Goal: Task Accomplishment & Management: Use online tool/utility

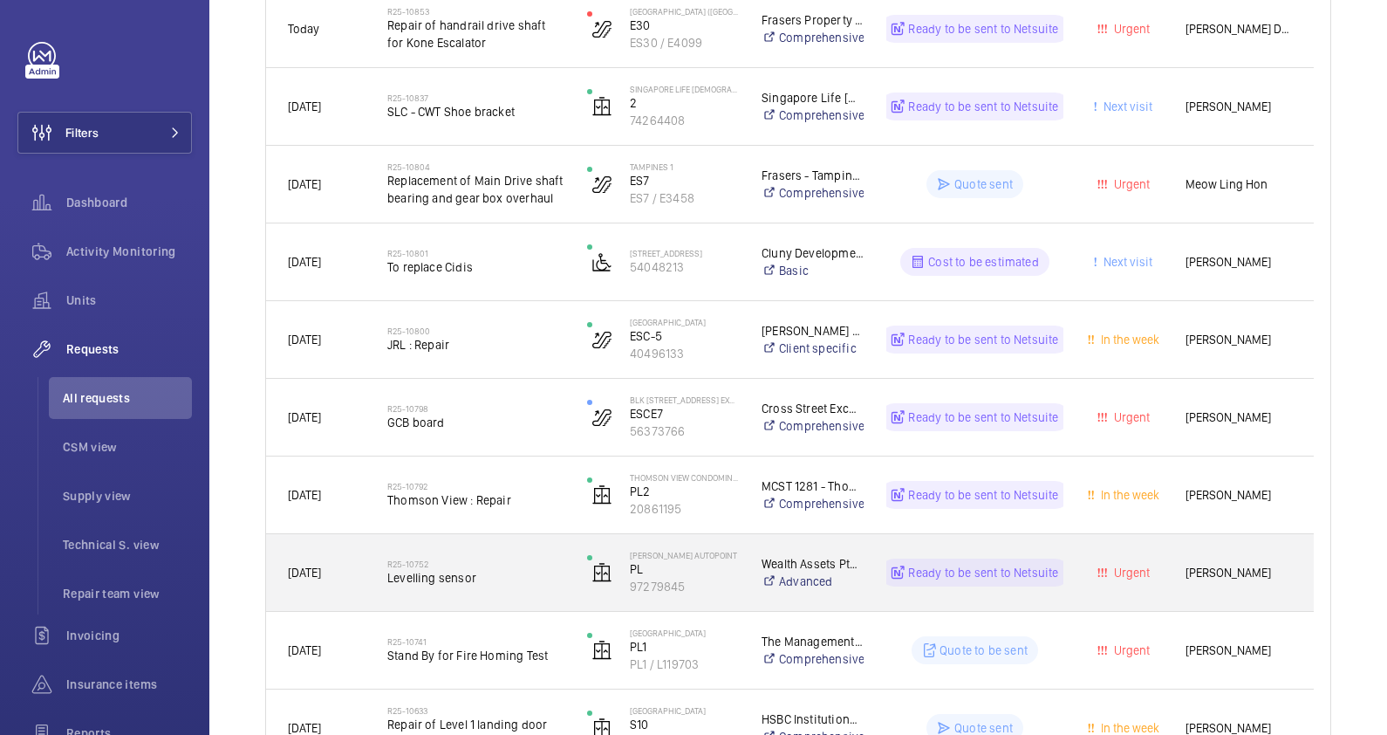
scroll to position [545, 0]
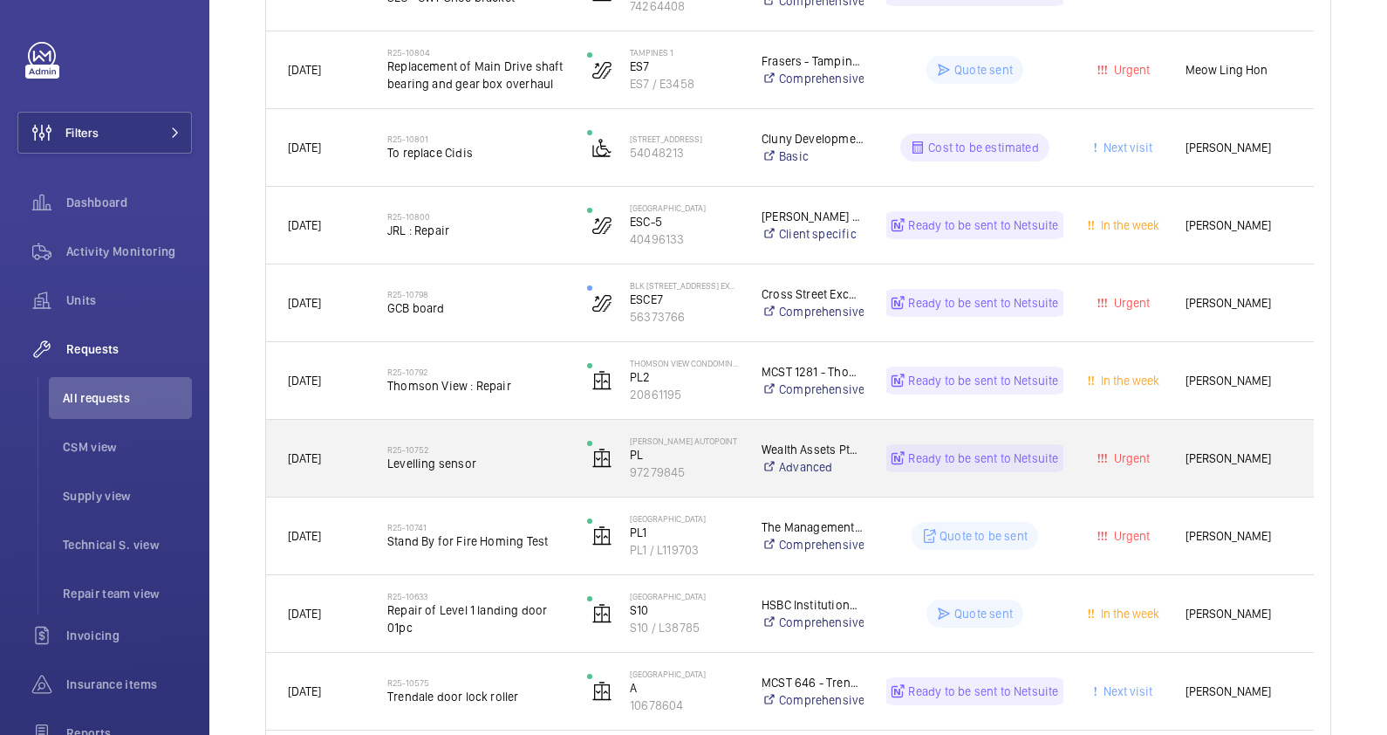
drag, startPoint x: 491, startPoint y: 462, endPoint x: 294, endPoint y: 637, distance: 263.3
click at [294, 637] on div "[DATE]" at bounding box center [316, 613] width 98 height 55
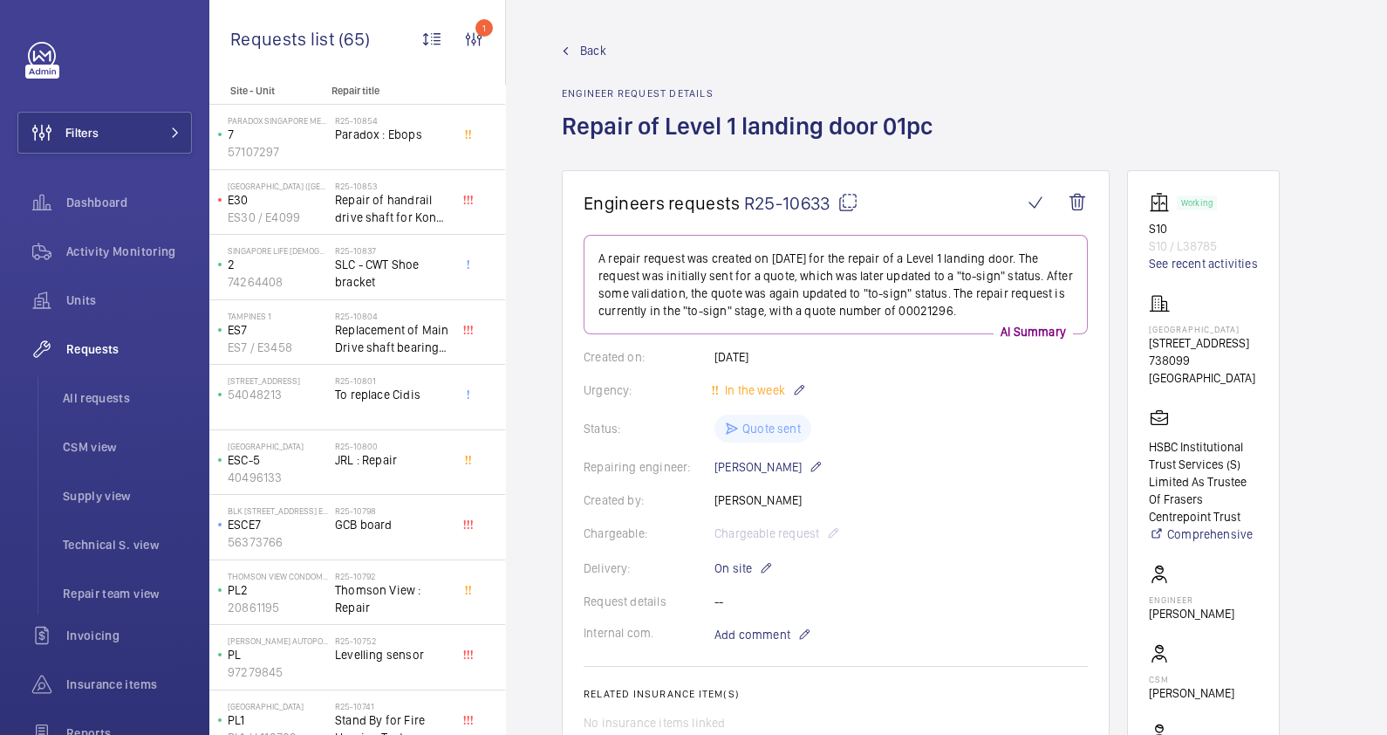
click at [591, 44] on span "Back" at bounding box center [593, 50] width 26 height 17
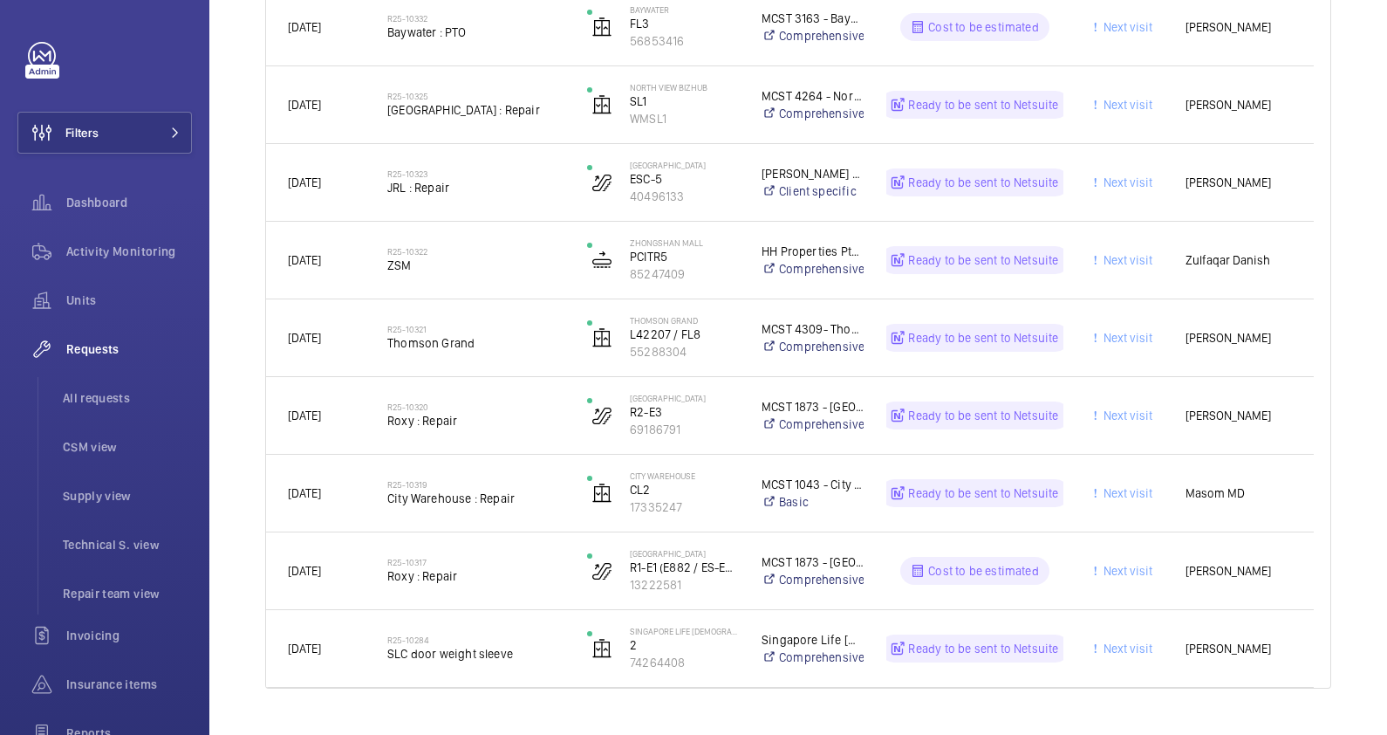
scroll to position [2014, 0]
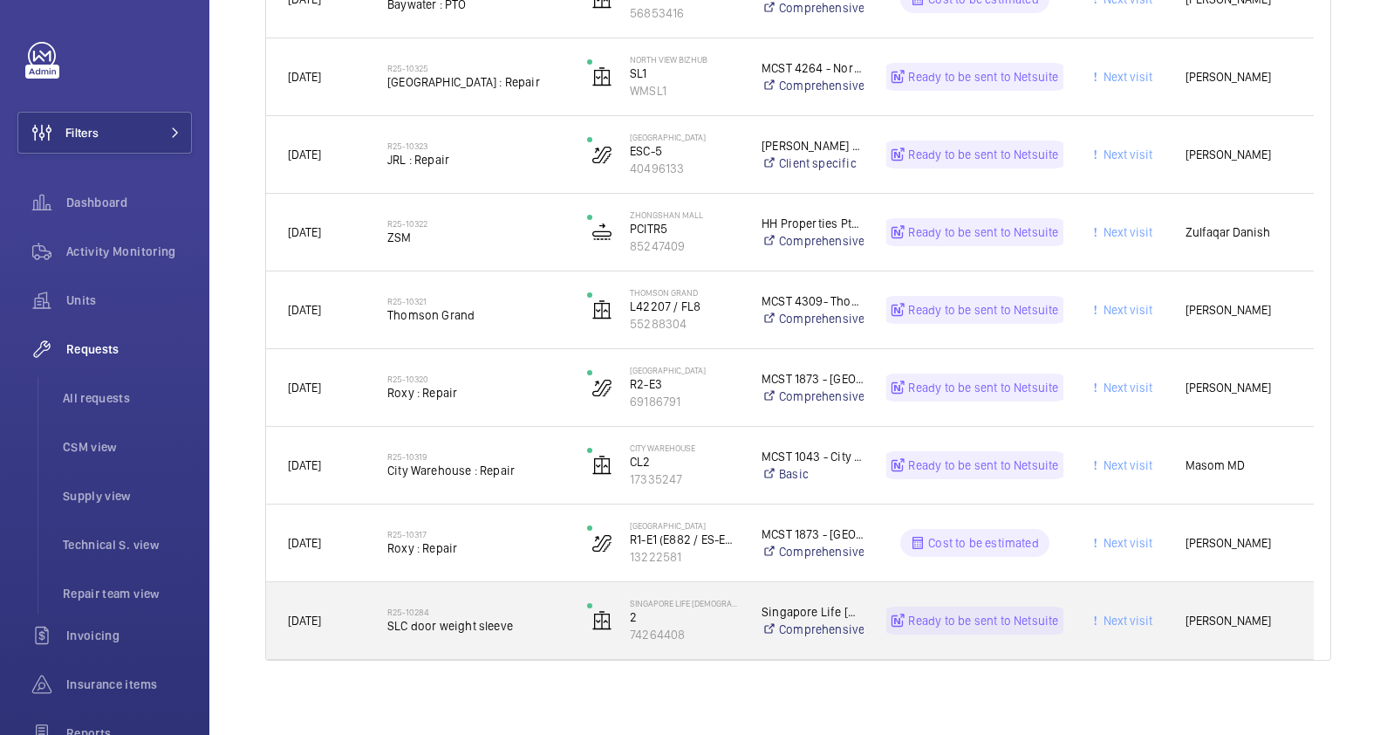
click at [547, 624] on span "SLC door weight sleeve" at bounding box center [475, 625] width 177 height 17
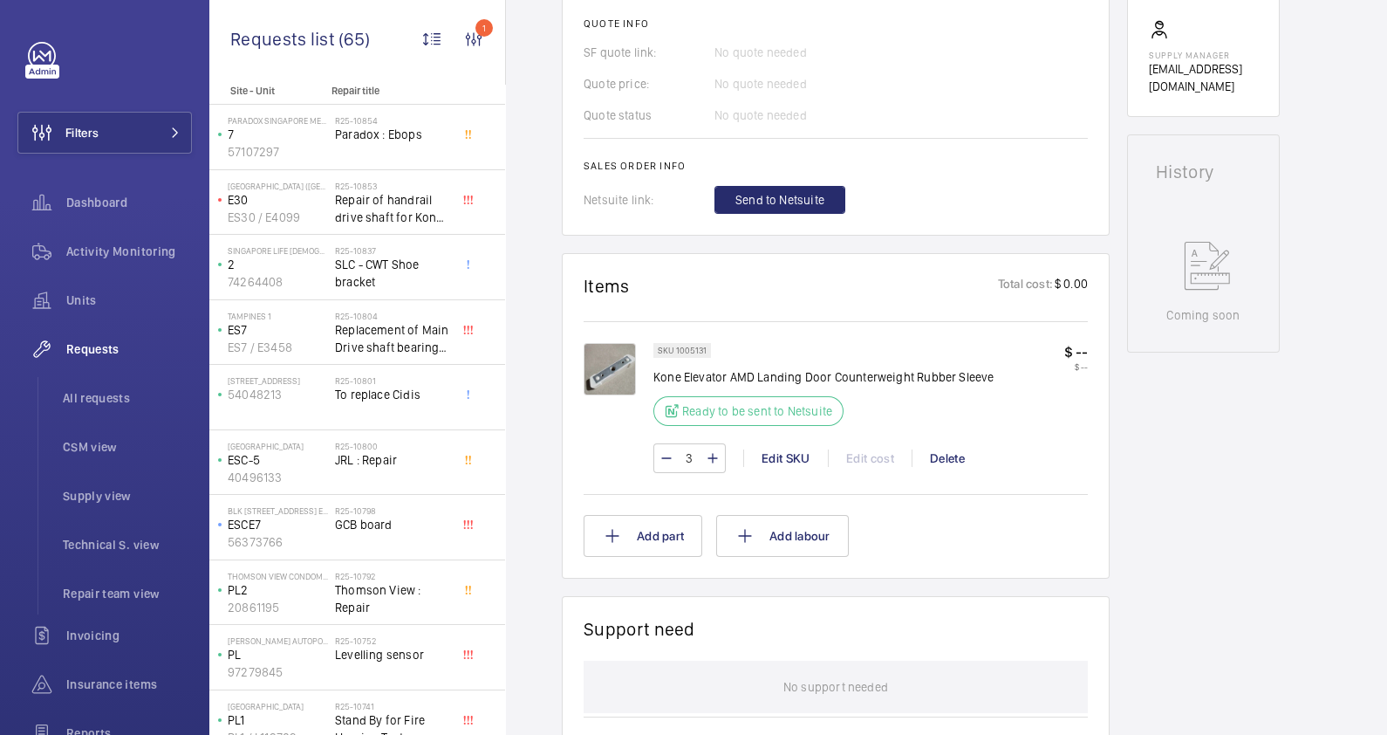
scroll to position [671, 0]
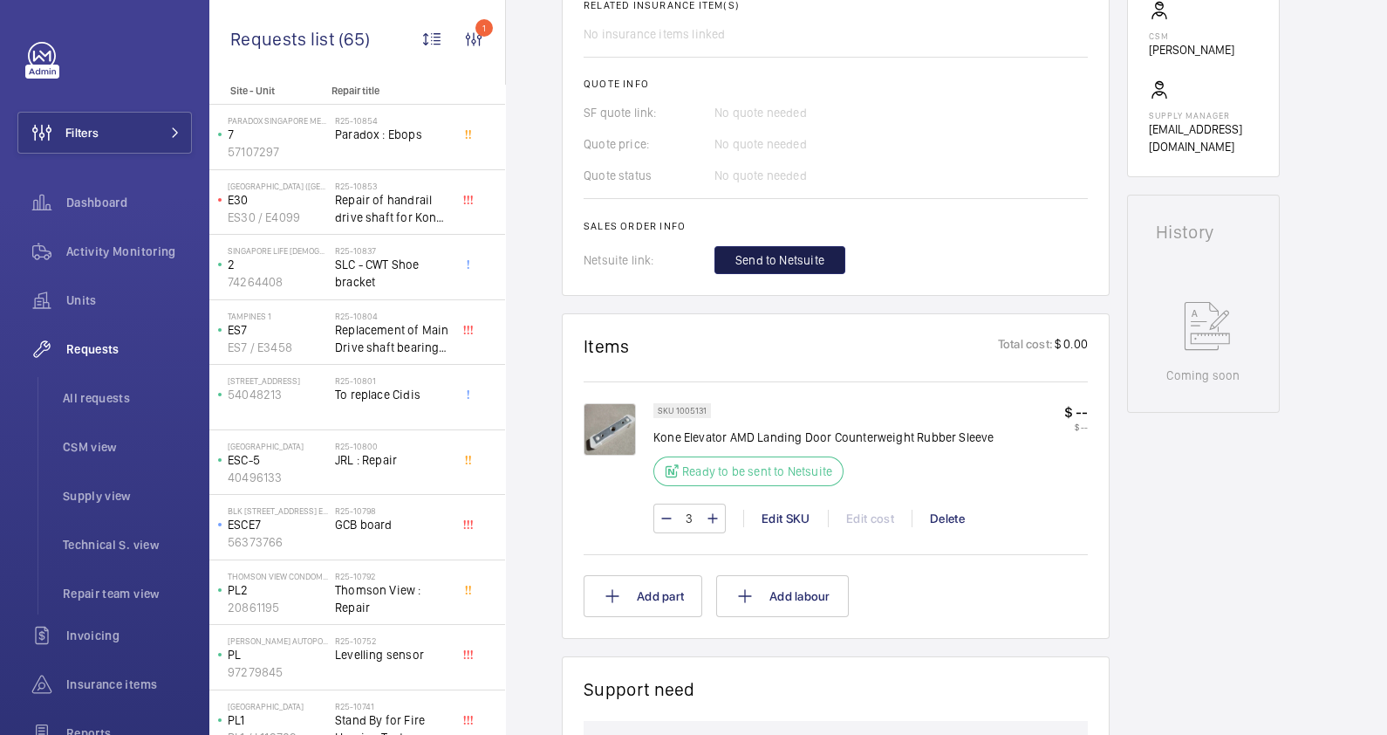
click at [784, 256] on span "Send to Netsuite" at bounding box center [779, 259] width 89 height 17
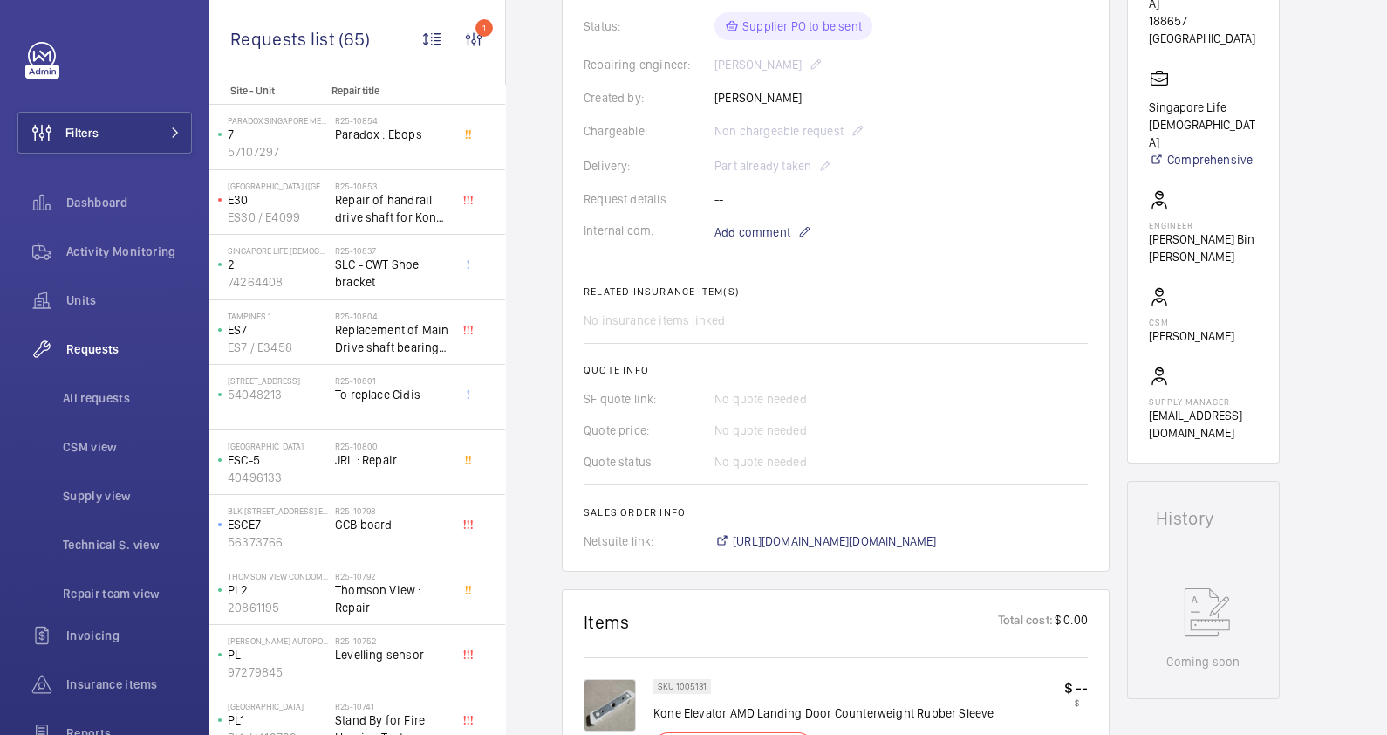
scroll to position [545, 0]
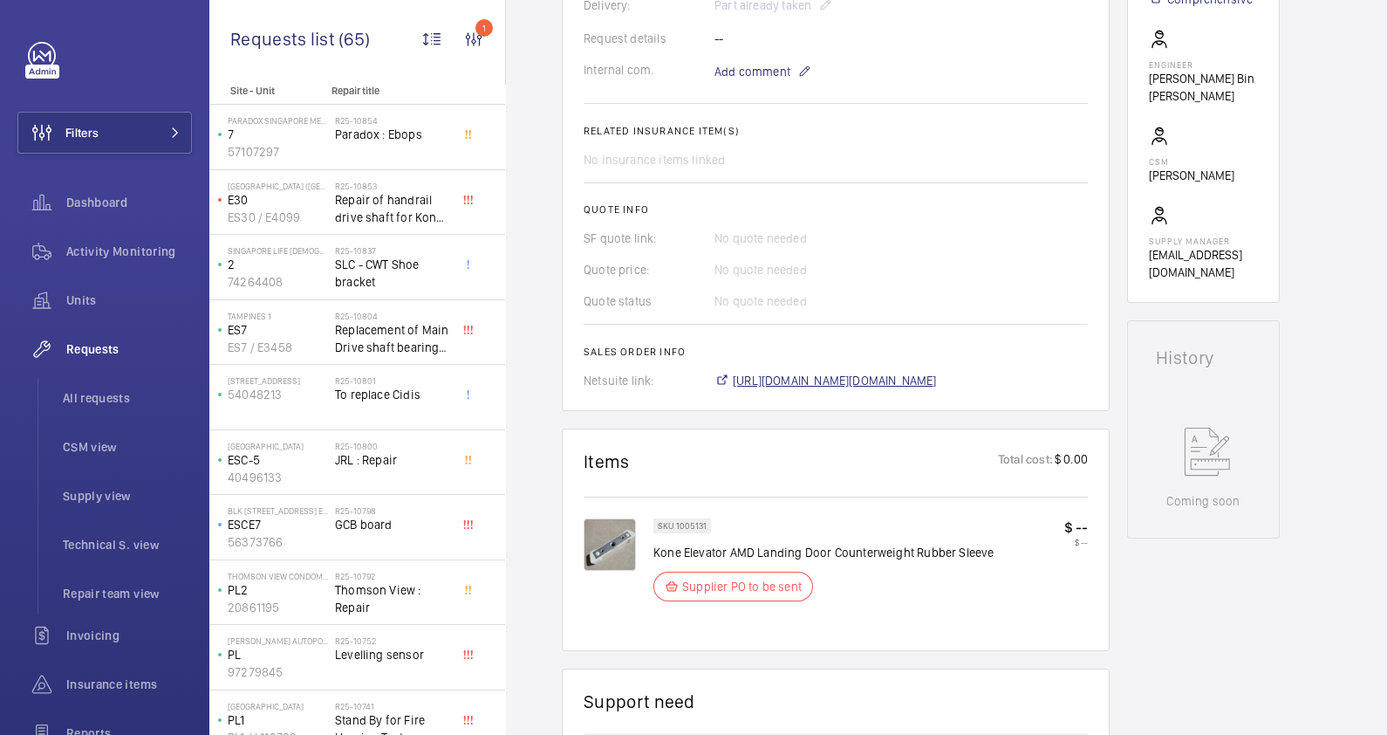
click at [937, 381] on span "[URL][DOMAIN_NAME][DOMAIN_NAME]" at bounding box center [835, 380] width 204 height 17
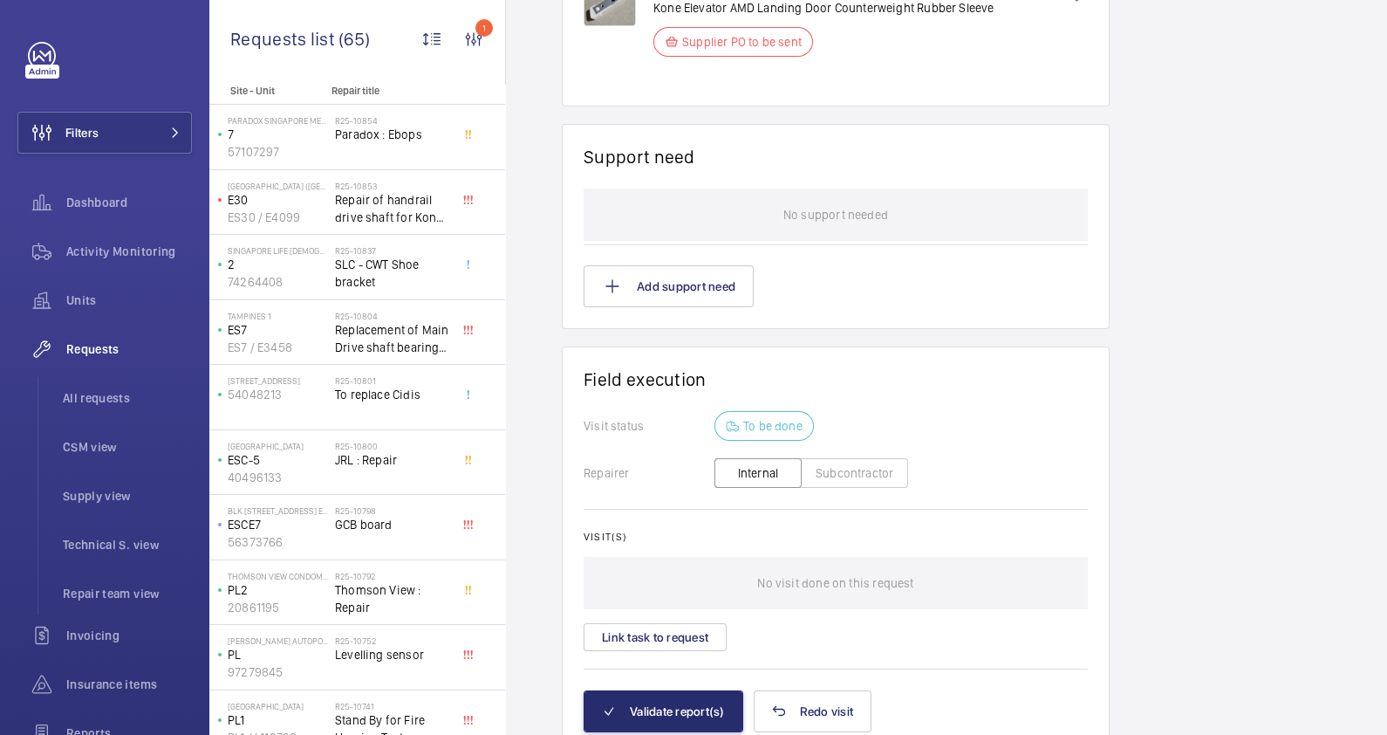
scroll to position [1162, 0]
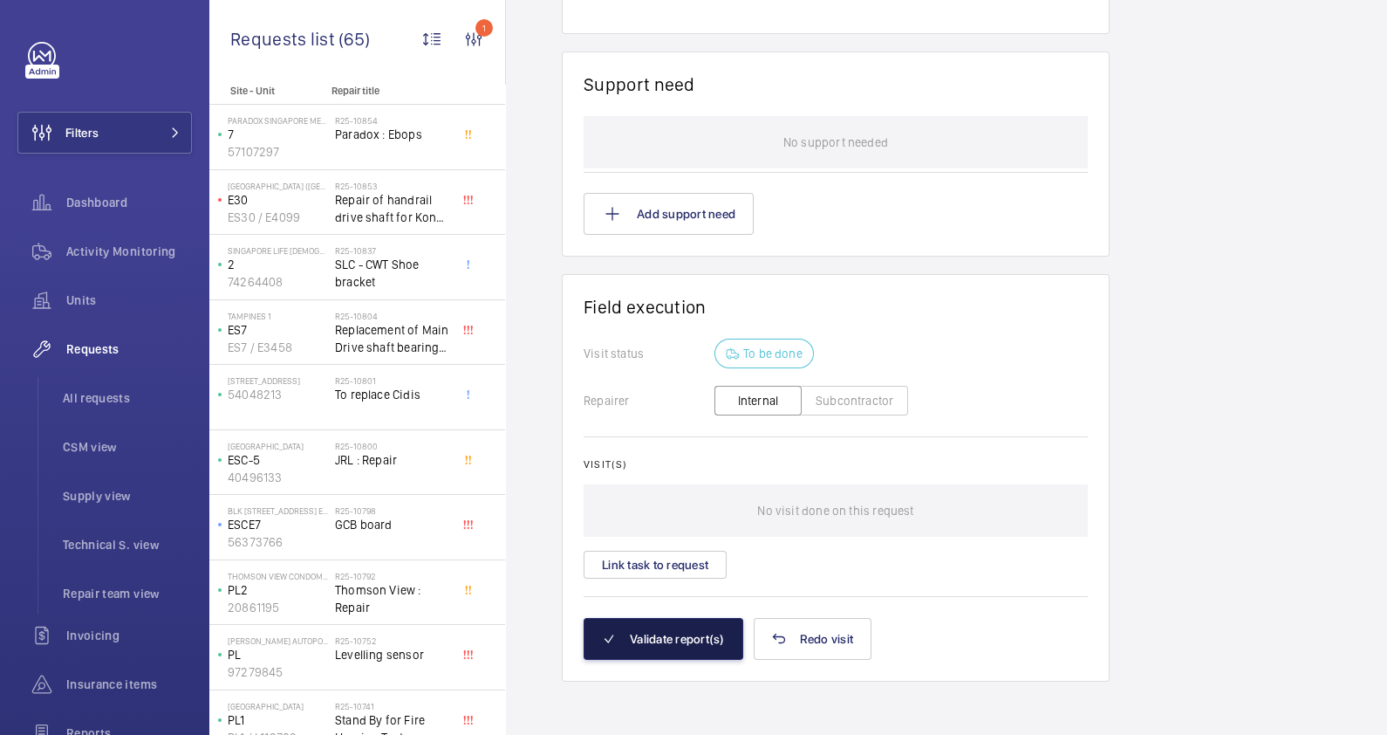
click at [689, 638] on button "Validate report(s)" at bounding box center [664, 639] width 160 height 42
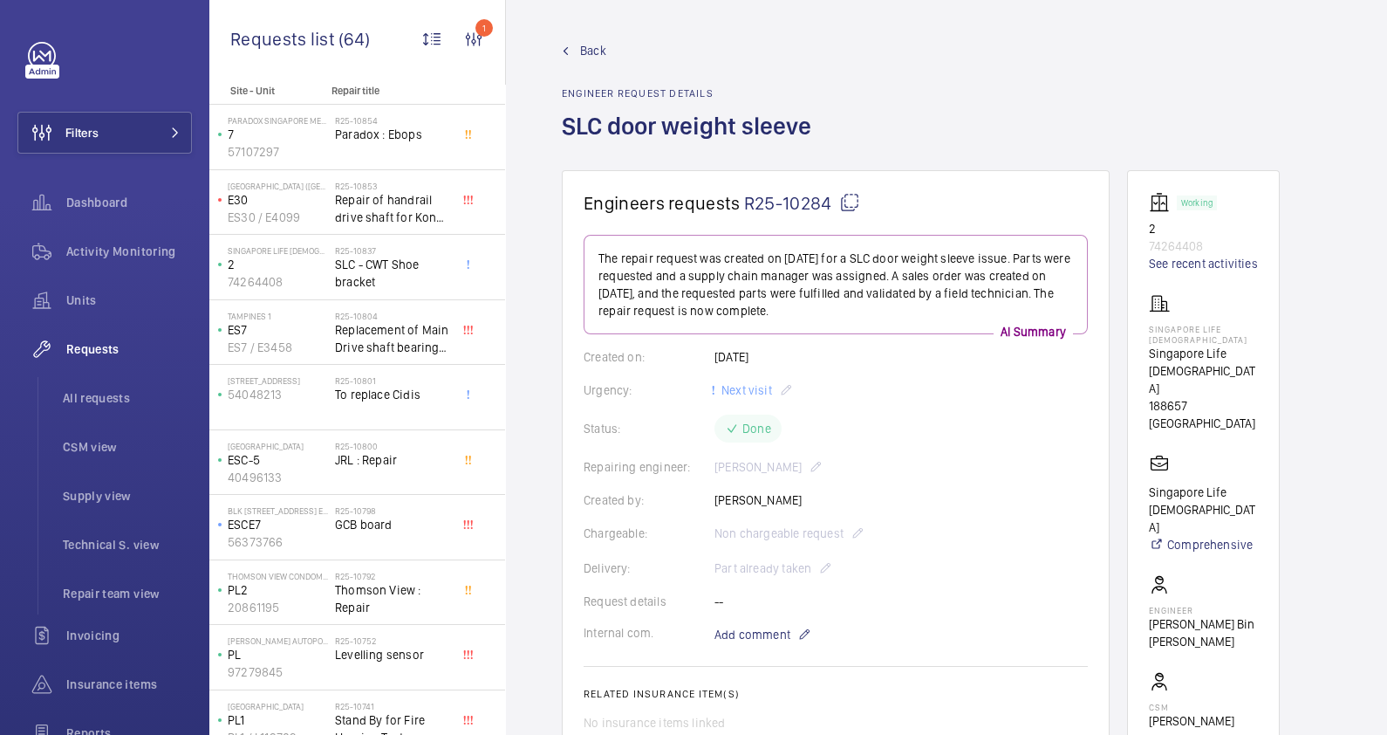
click at [593, 57] on span "Back" at bounding box center [593, 50] width 26 height 17
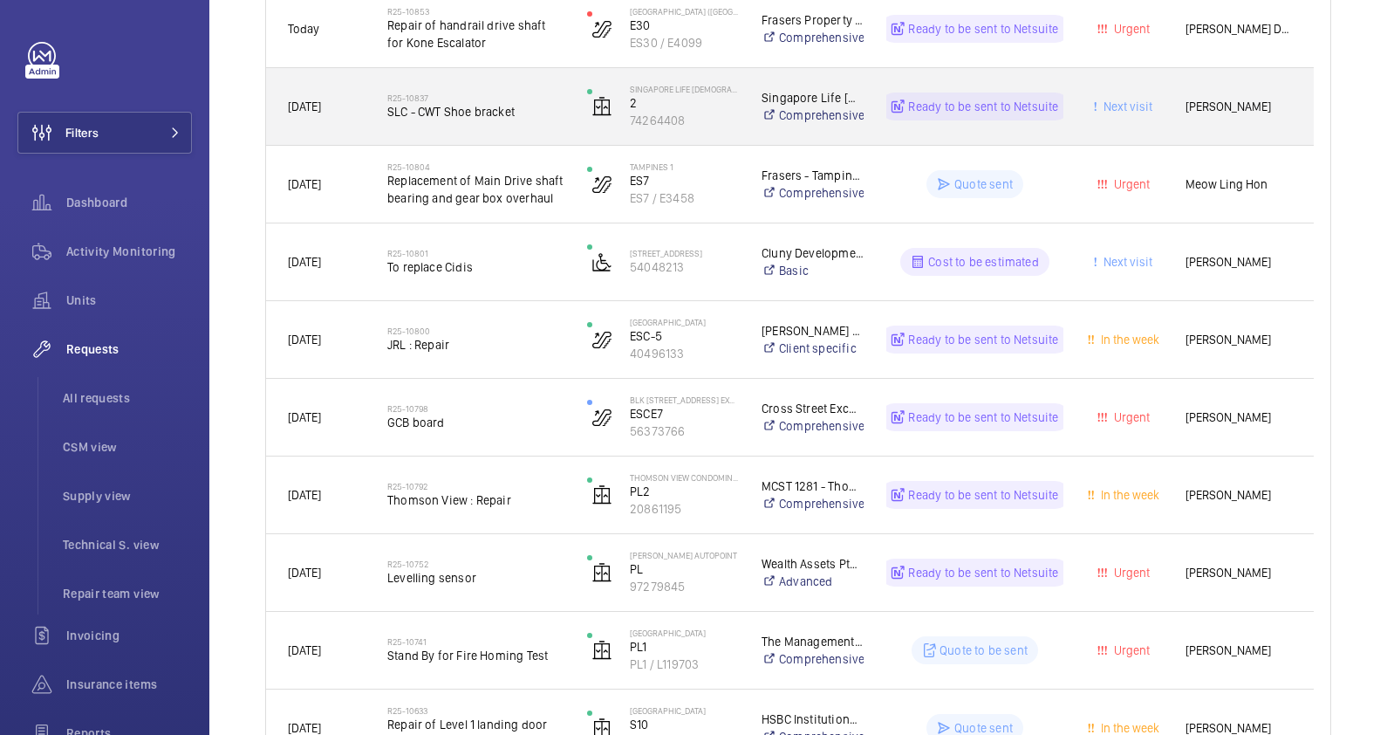
scroll to position [435, 0]
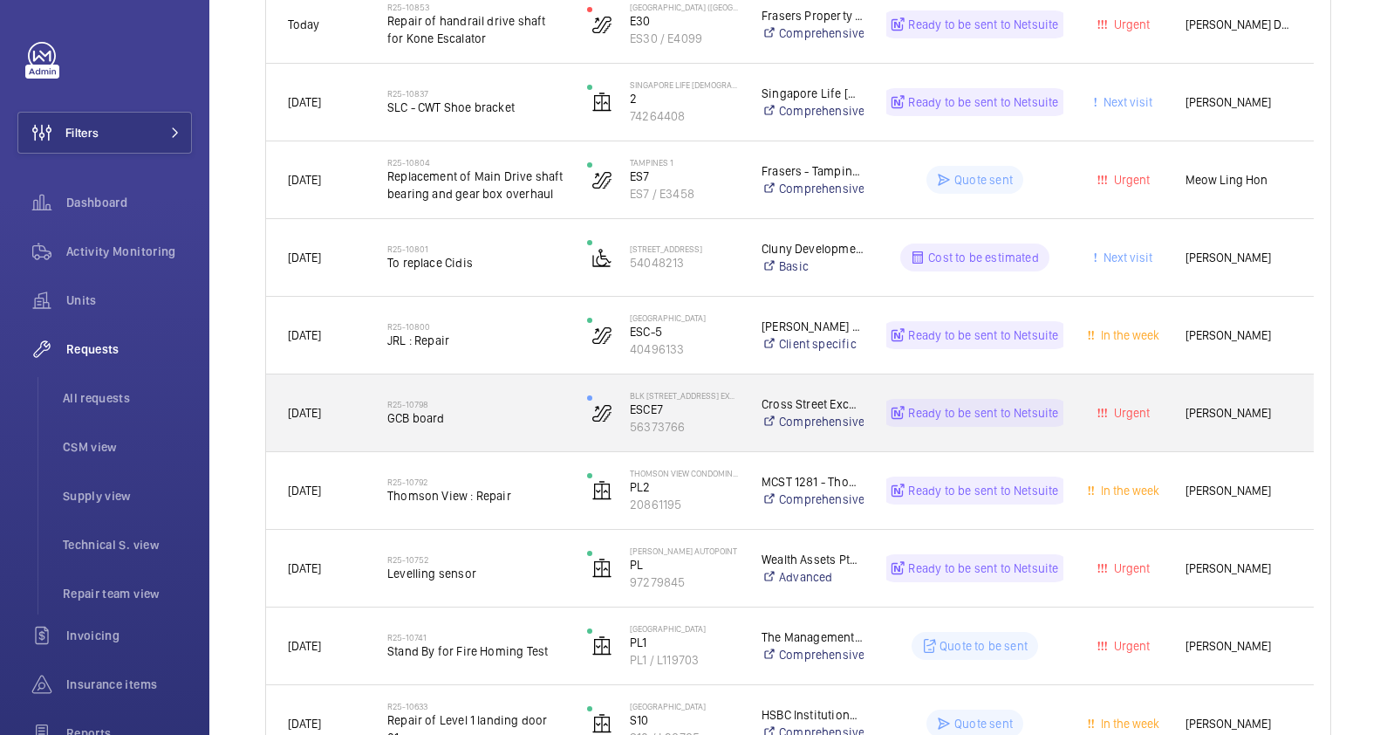
click at [353, 429] on div "[DATE]" at bounding box center [316, 413] width 98 height 55
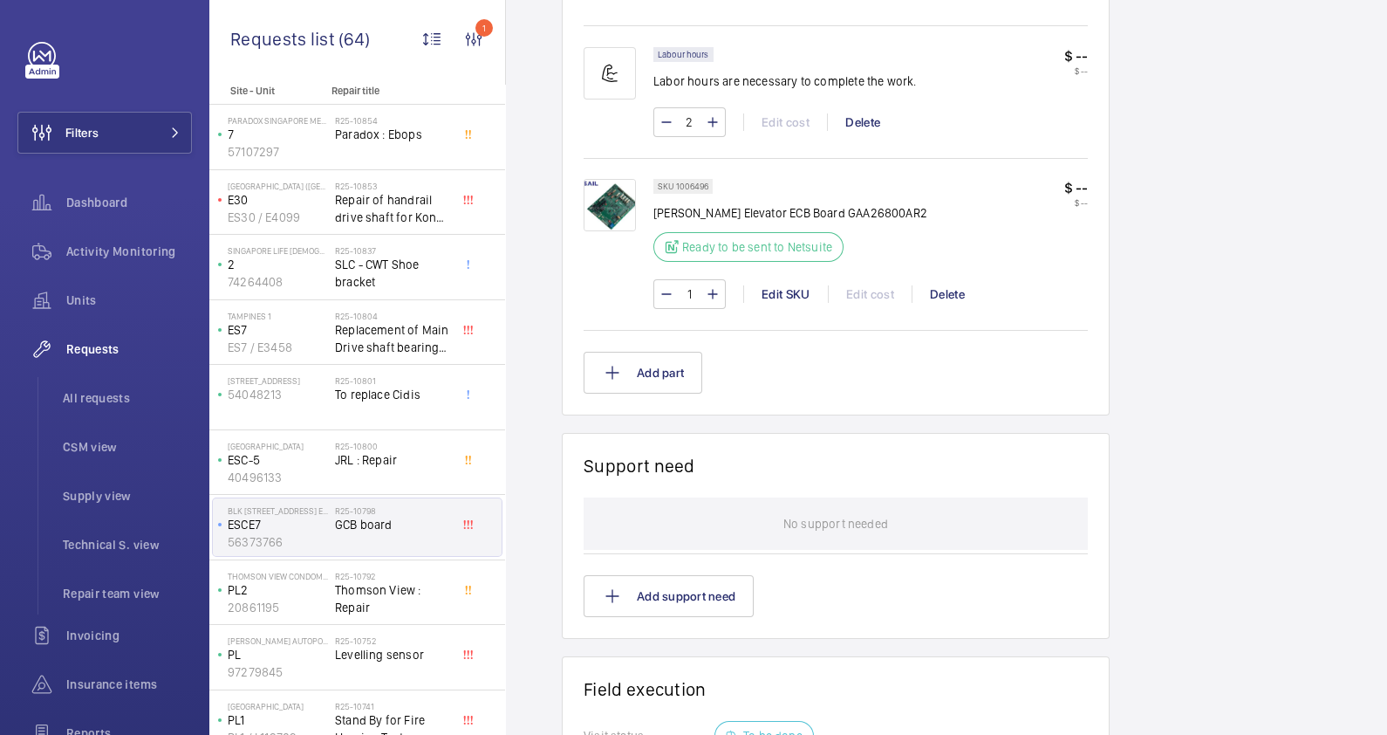
scroll to position [863, 0]
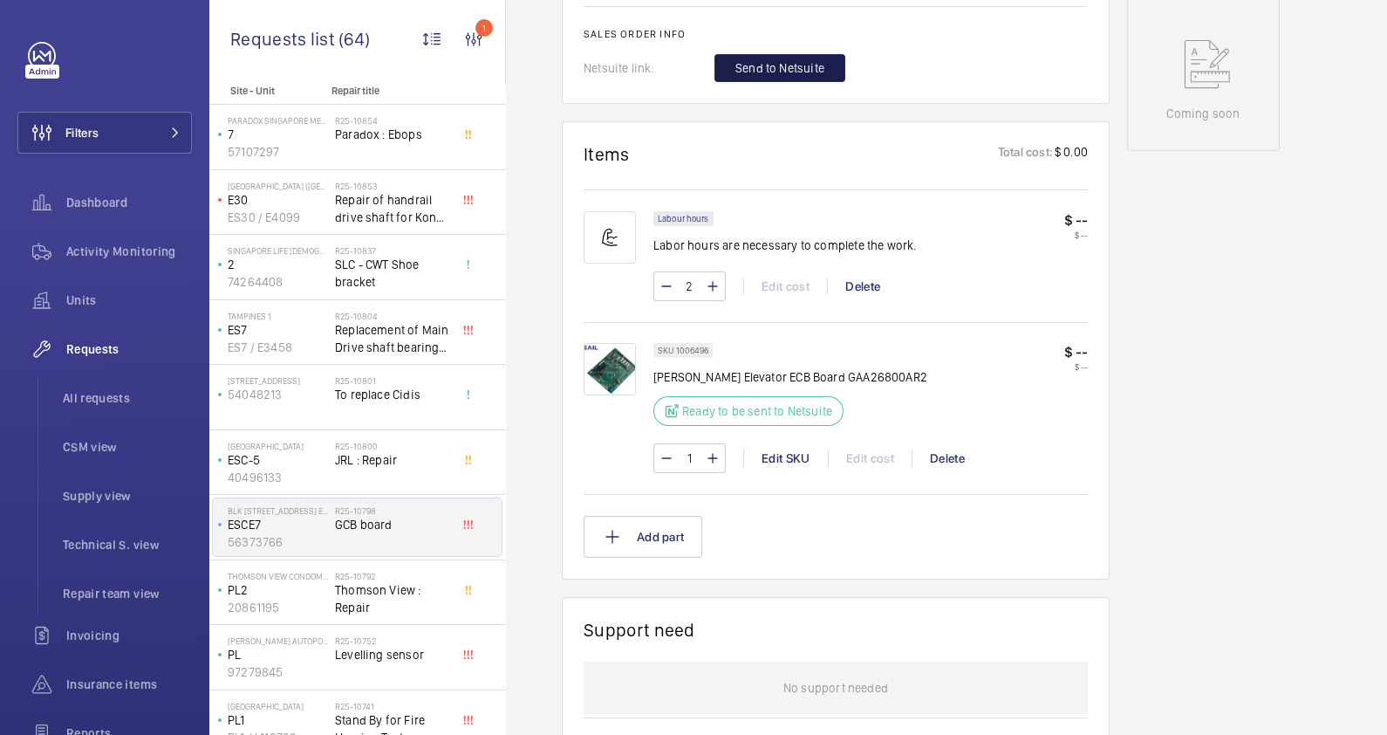
click at [789, 66] on span "Send to Netsuite" at bounding box center [779, 67] width 89 height 17
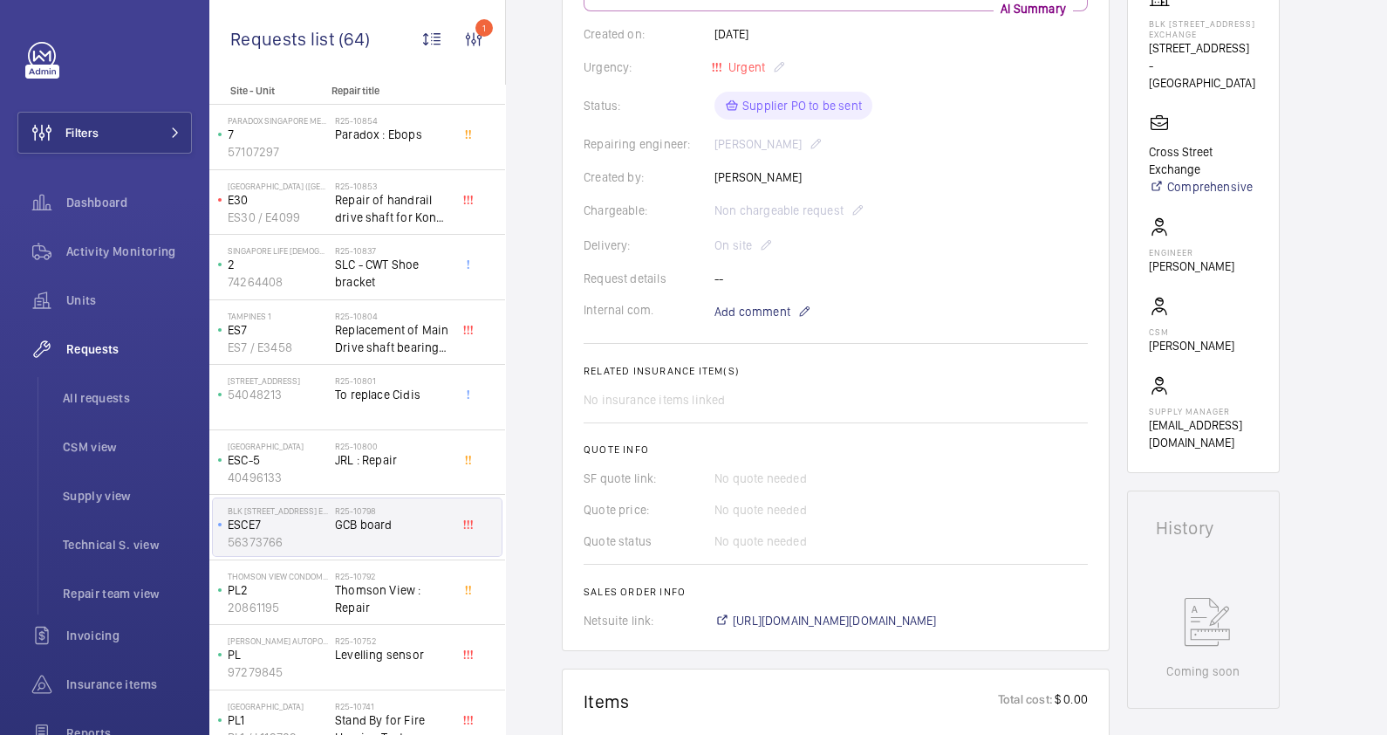
scroll to position [545, 0]
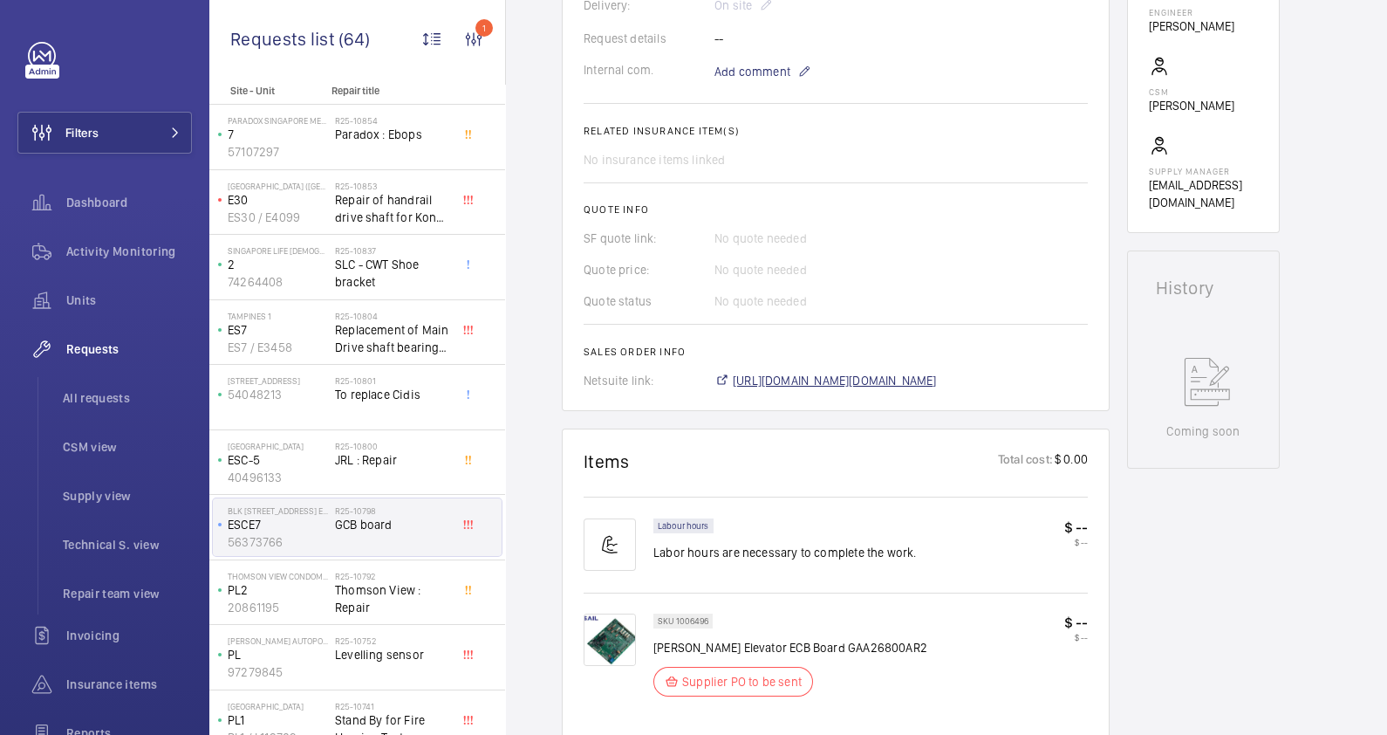
click at [907, 379] on span "[URL][DOMAIN_NAME][DOMAIN_NAME]" at bounding box center [835, 380] width 204 height 17
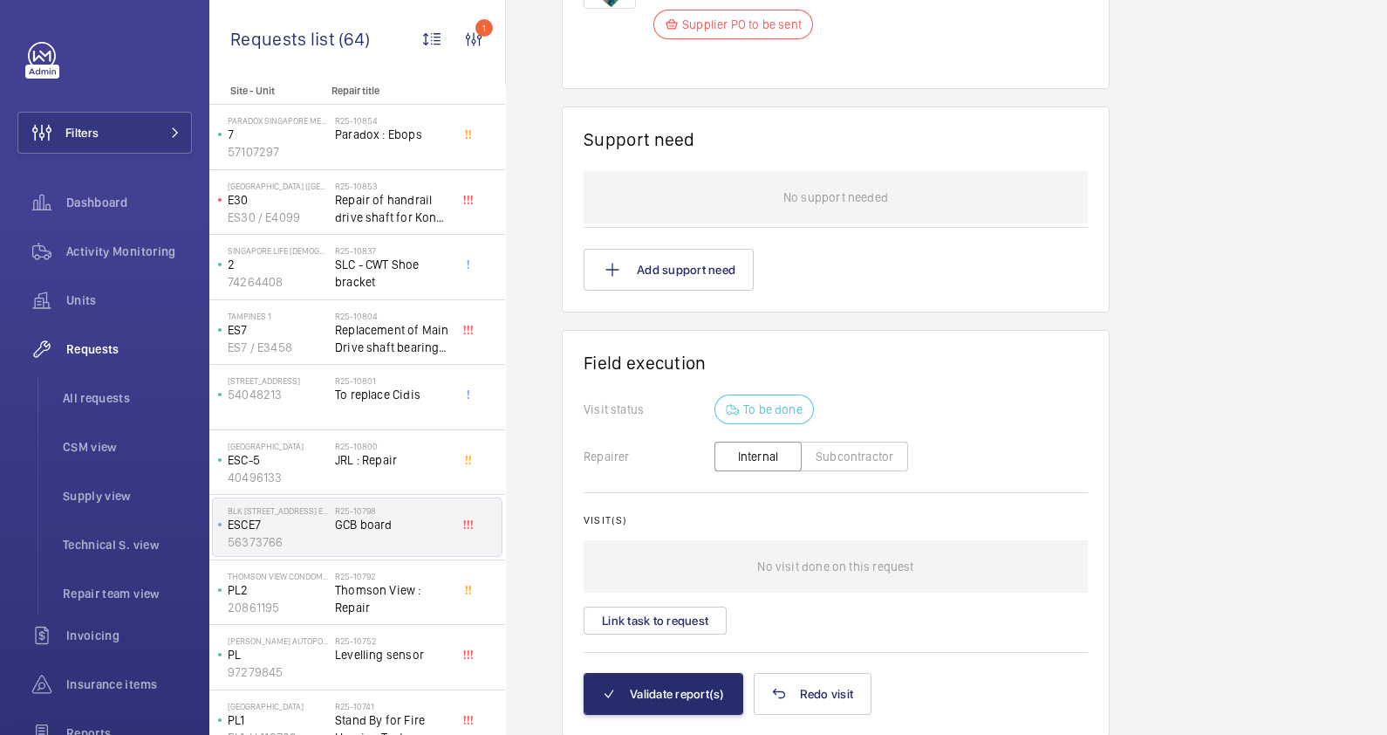
scroll to position [1257, 0]
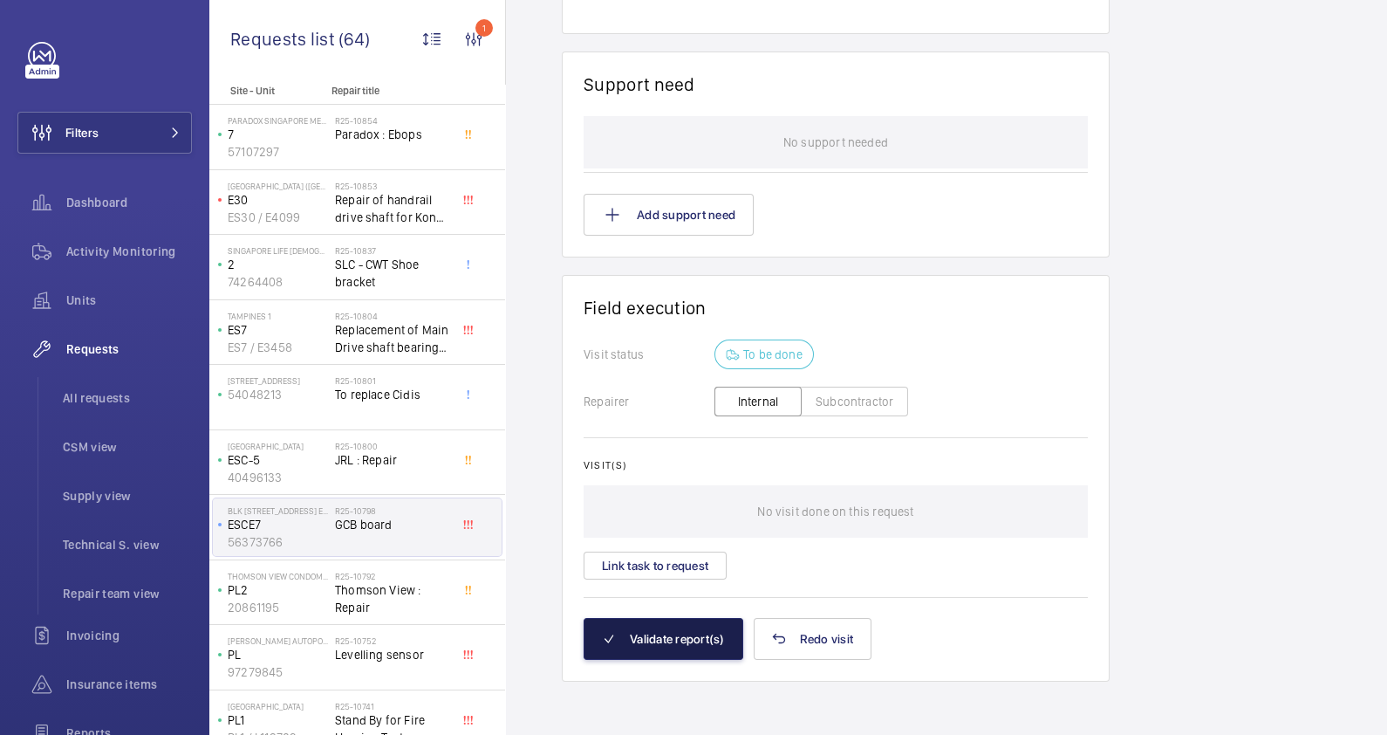
click at [647, 637] on button "Validate report(s)" at bounding box center [664, 639] width 160 height 42
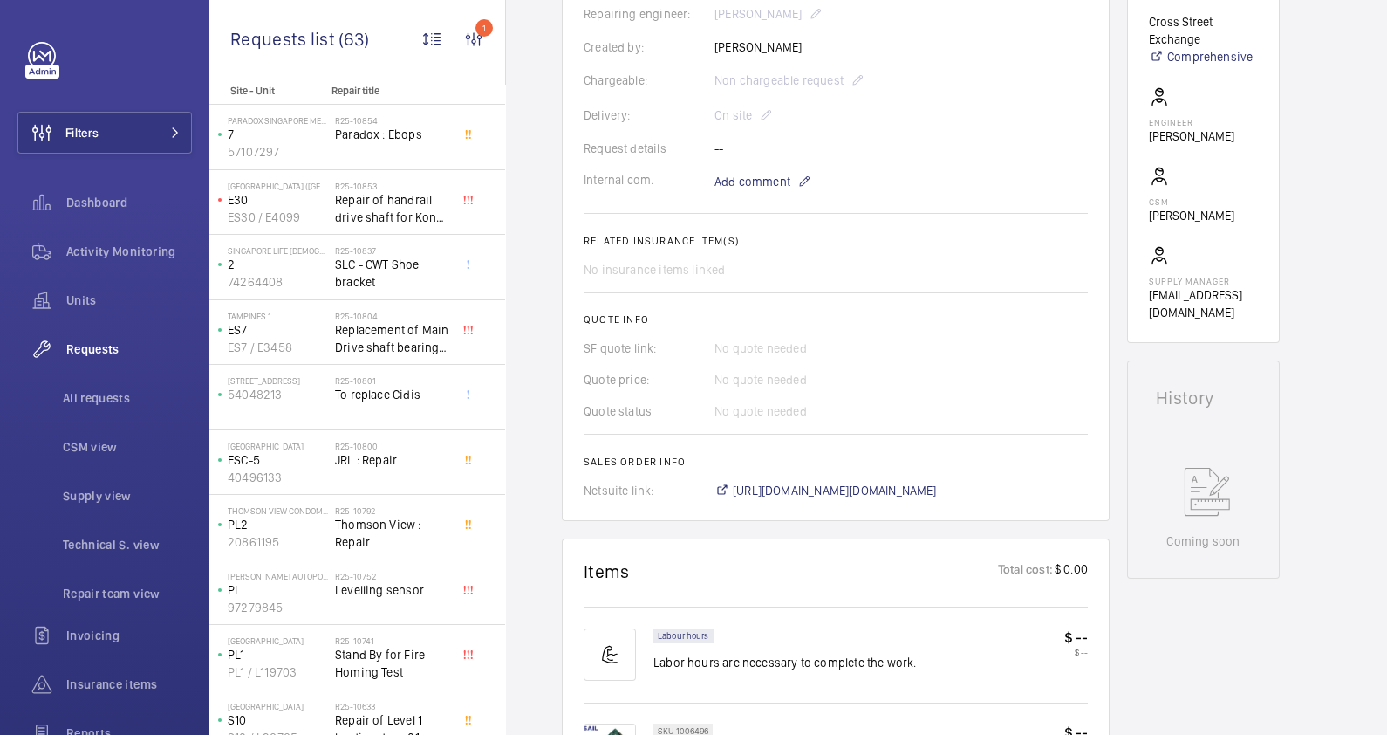
scroll to position [0, 0]
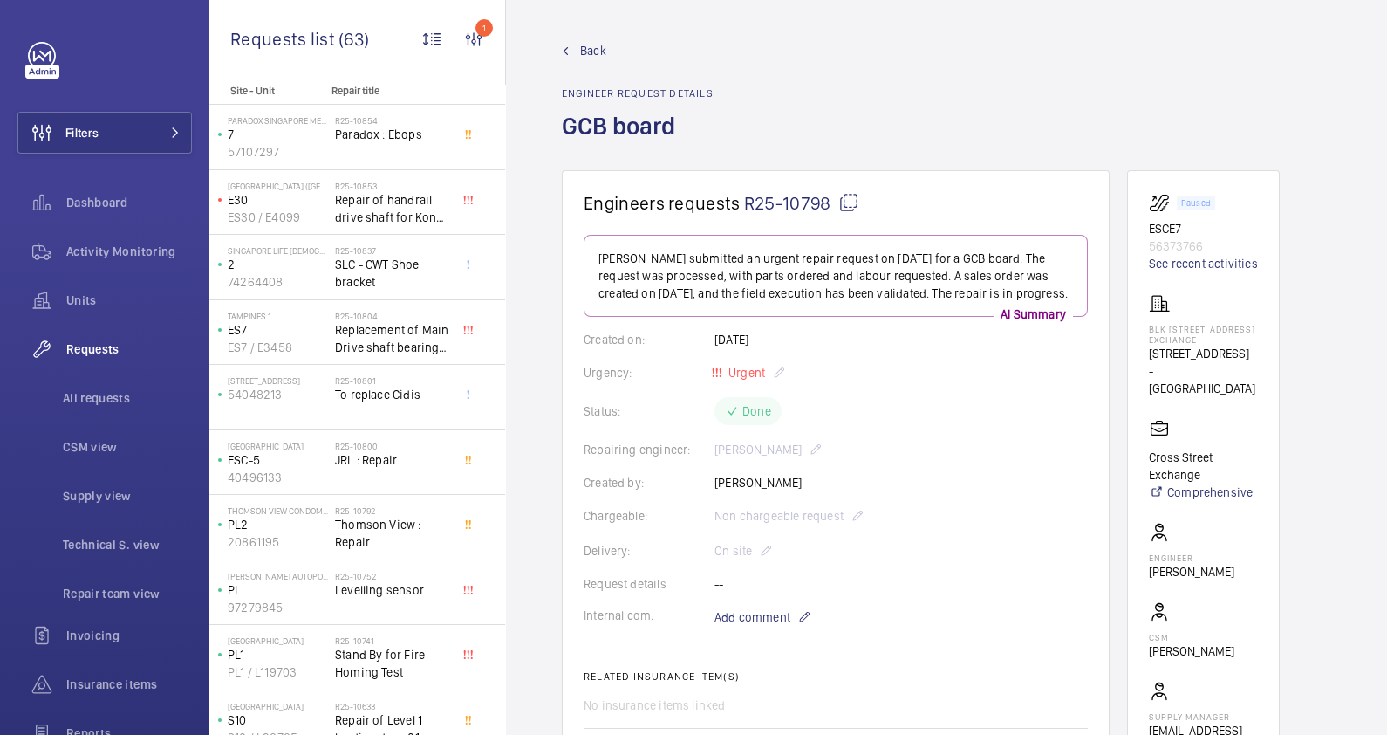
click at [594, 54] on span "Back" at bounding box center [593, 50] width 26 height 17
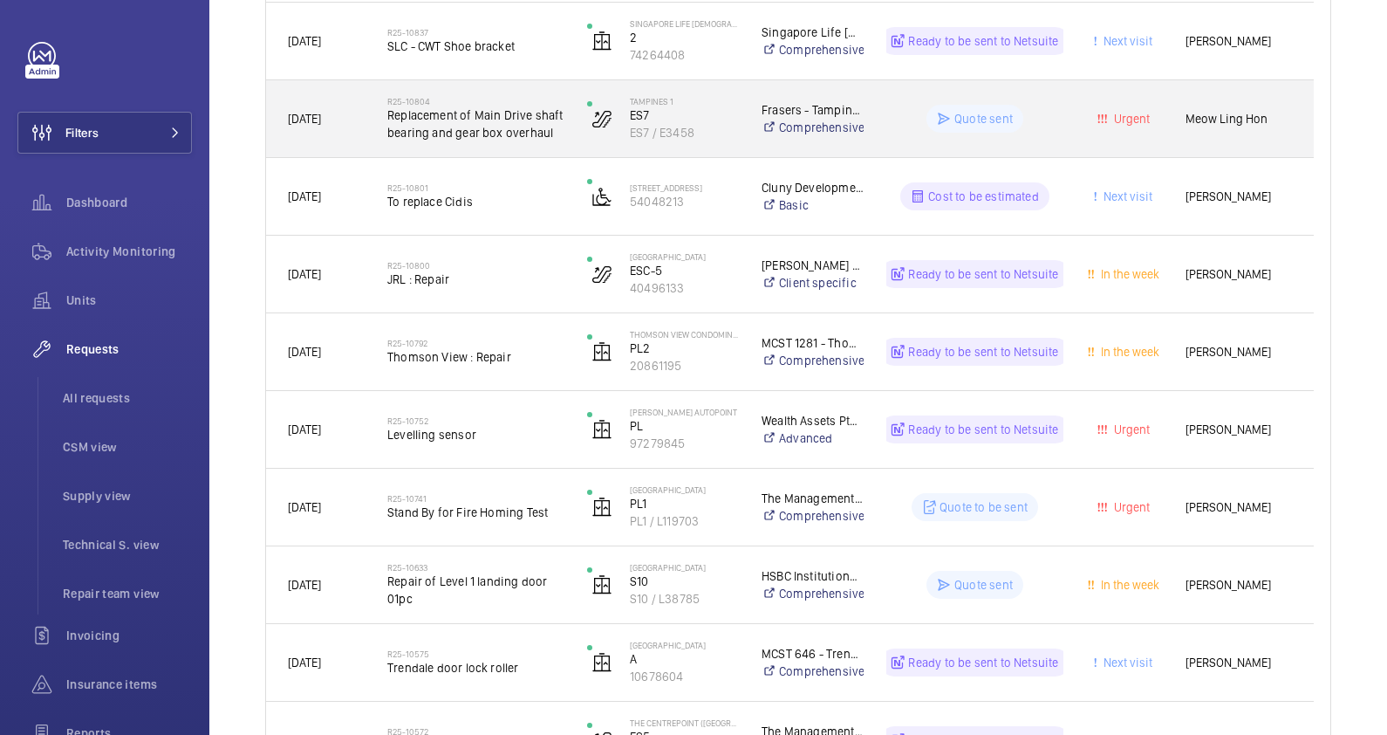
scroll to position [545, 0]
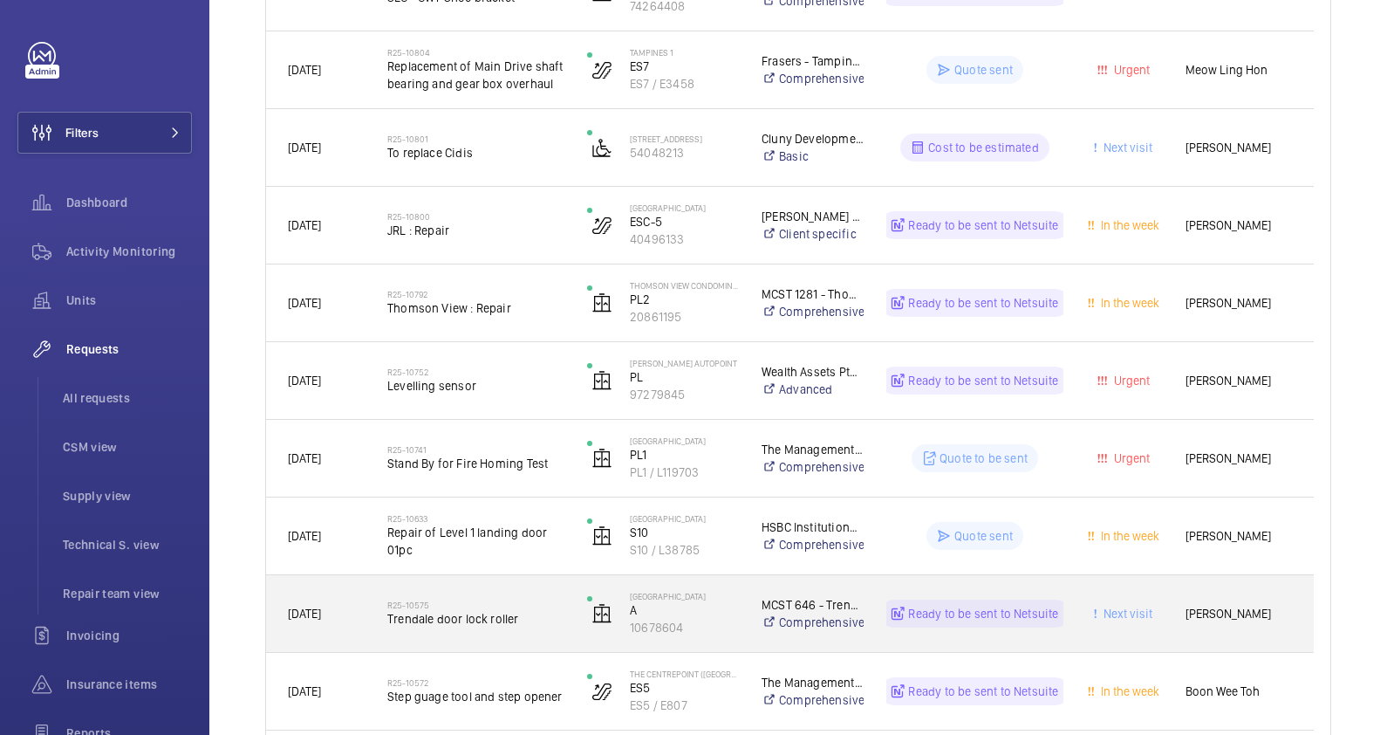
click at [516, 639] on div "R25-10575 Trendale door lock roller" at bounding box center [465, 613] width 198 height 79
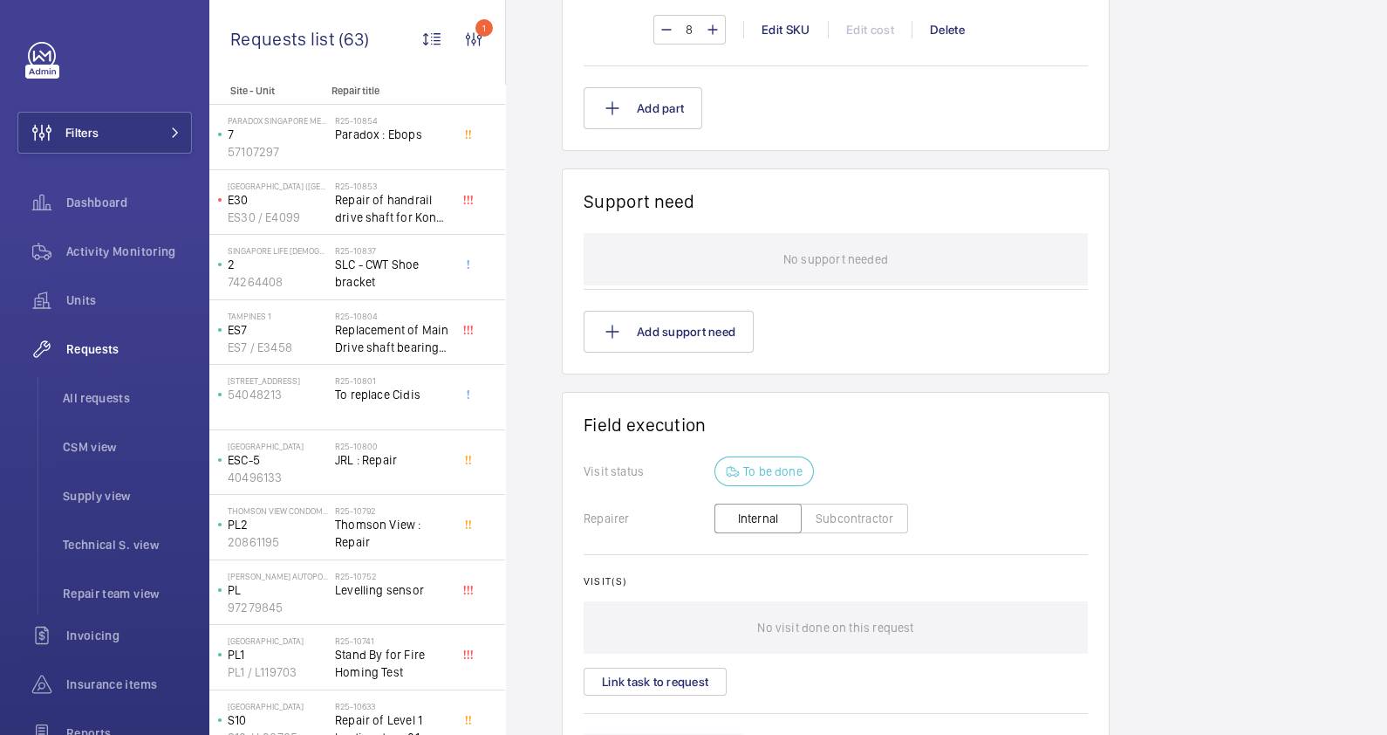
scroll to position [654, 0]
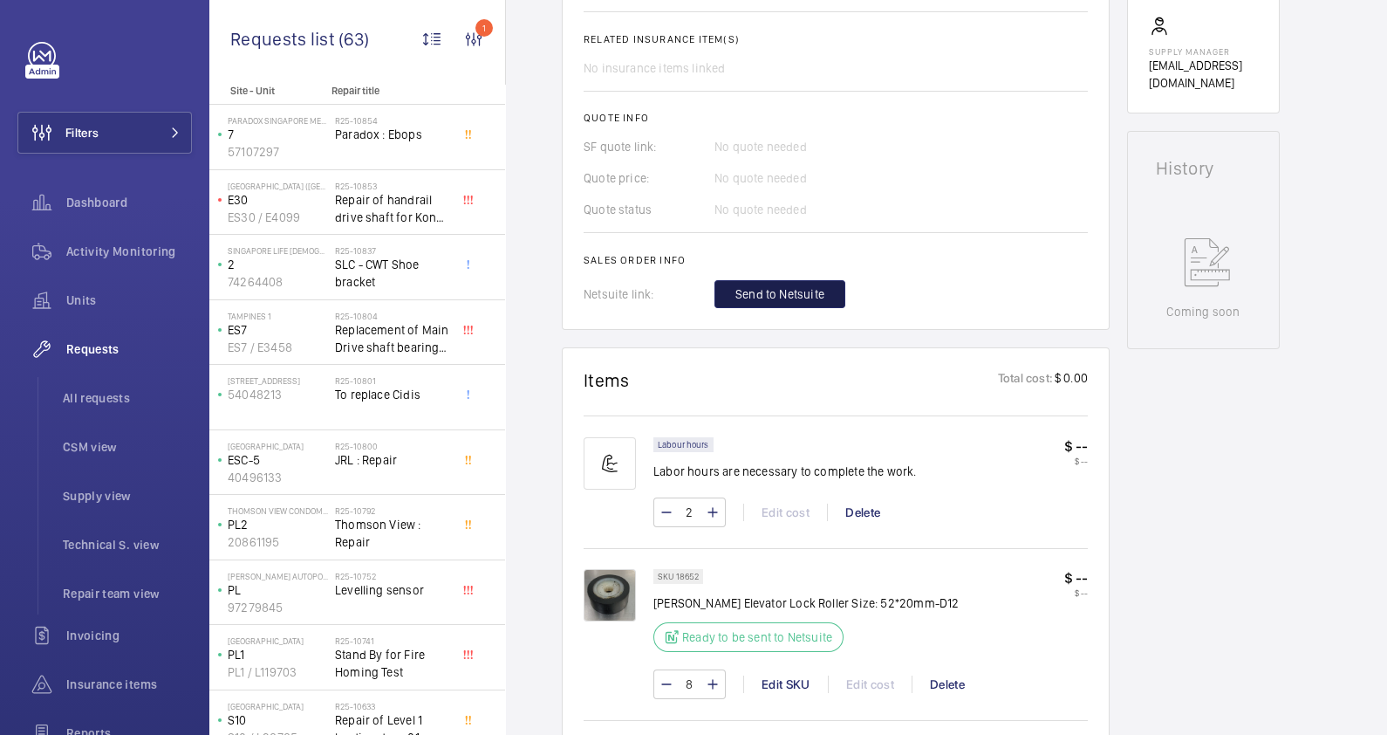
click at [747, 285] on span "Send to Netsuite" at bounding box center [779, 293] width 89 height 17
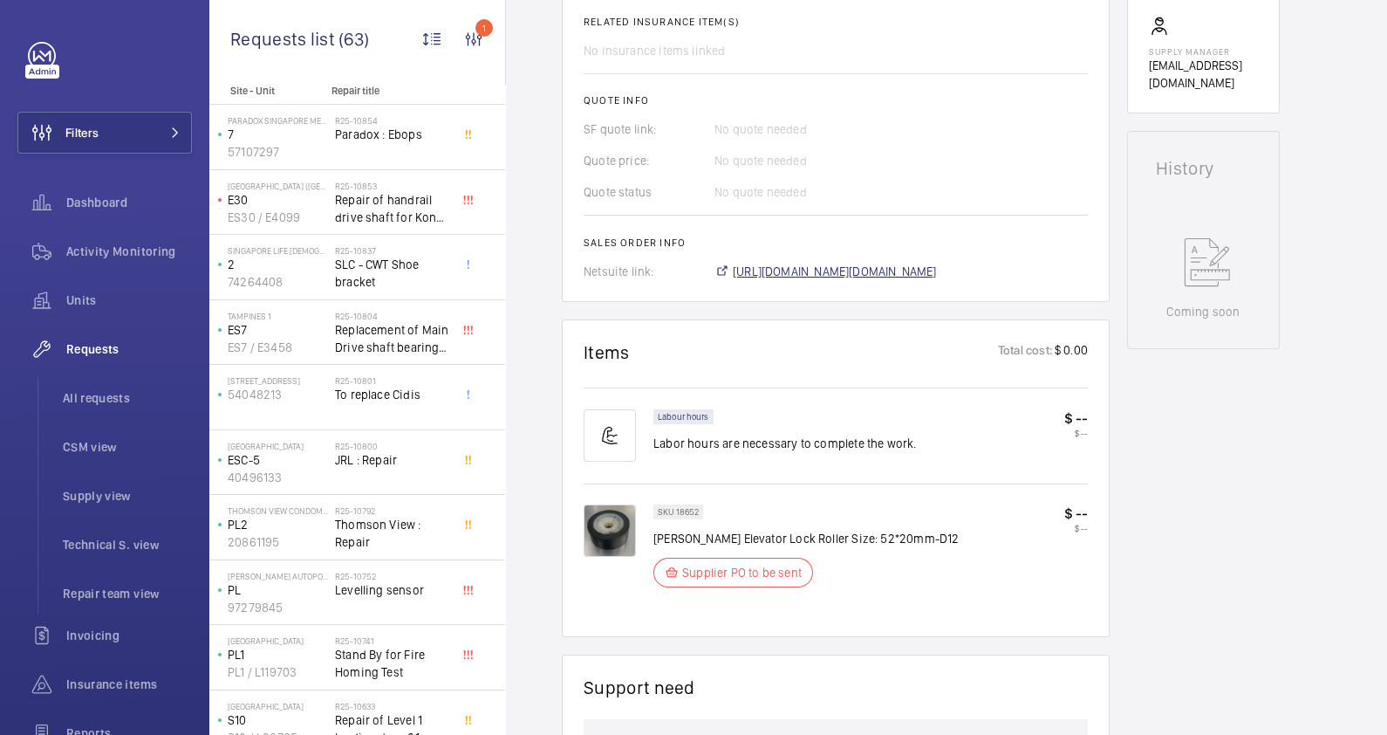
click at [850, 270] on span "[URL][DOMAIN_NAME][DOMAIN_NAME]" at bounding box center [835, 271] width 204 height 17
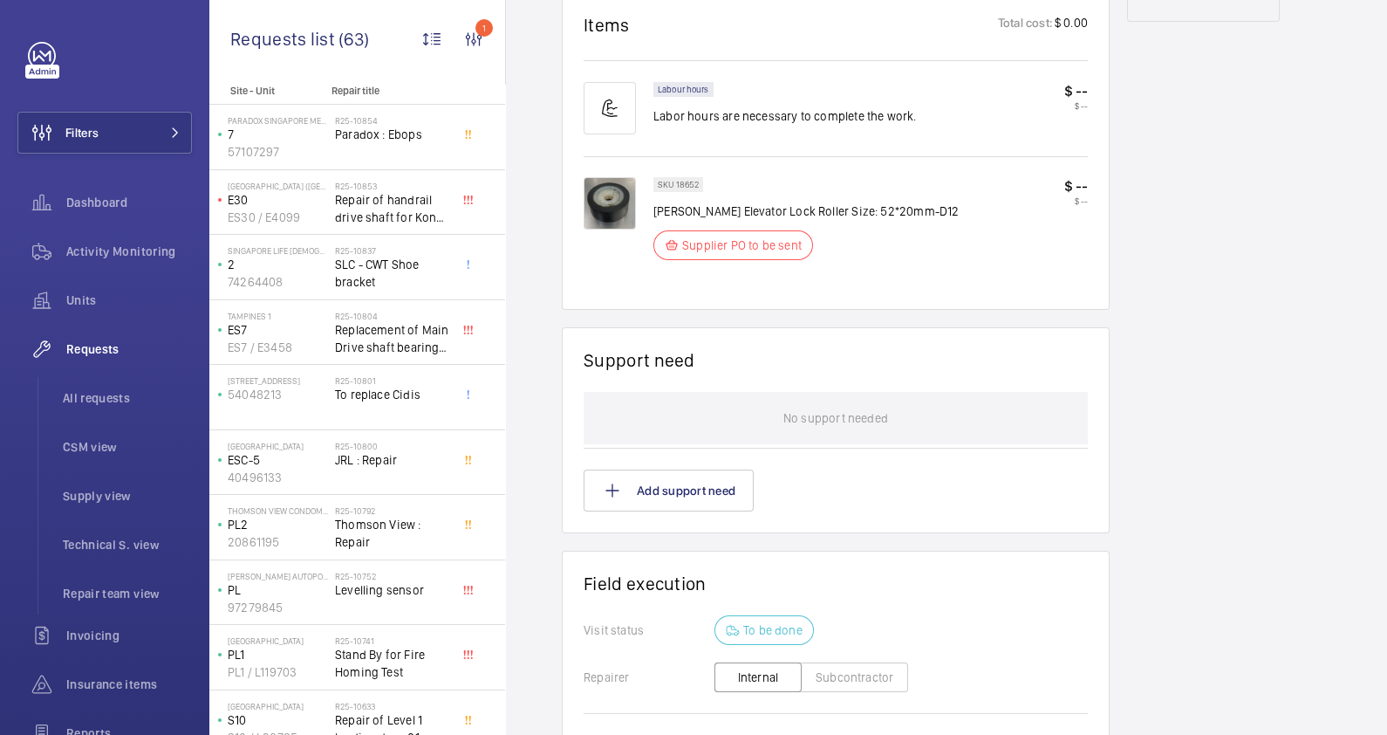
scroll to position [1257, 0]
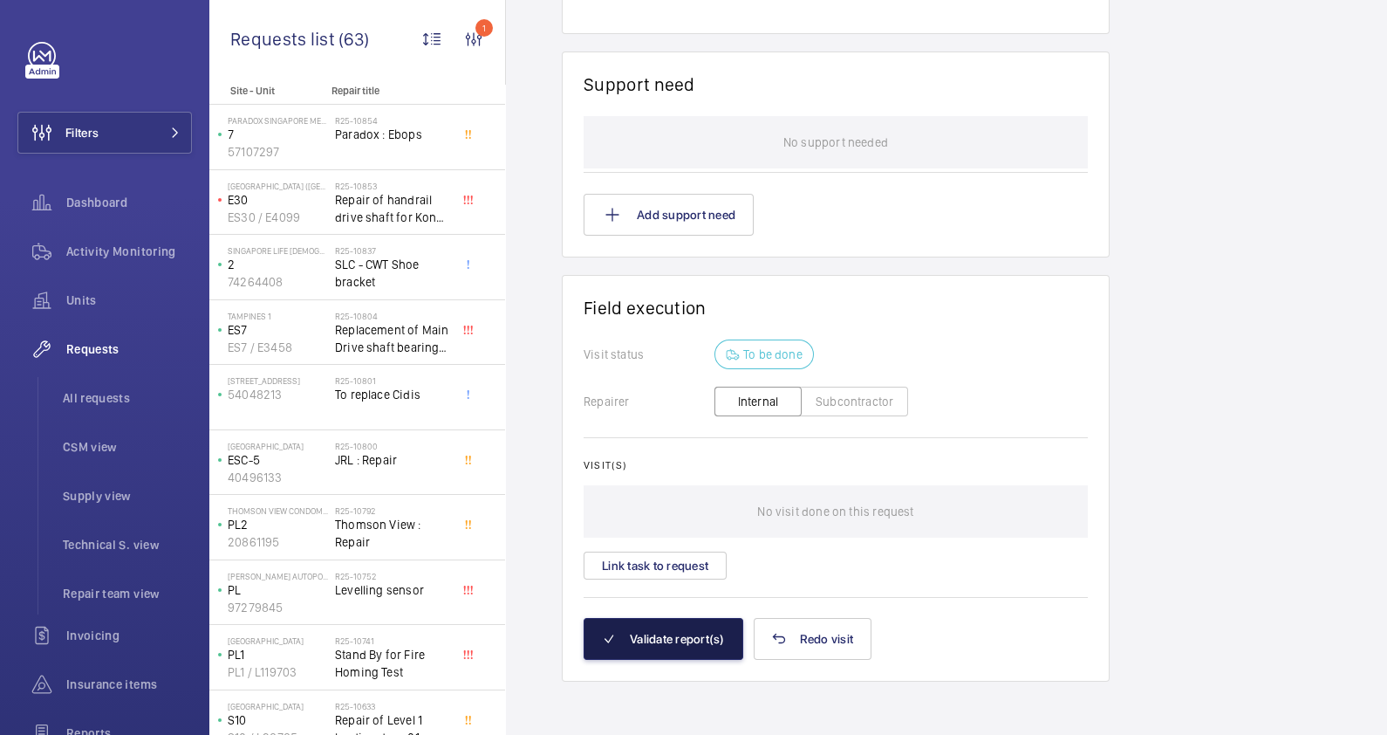
click at [698, 625] on button "Validate report(s)" at bounding box center [664, 639] width 160 height 42
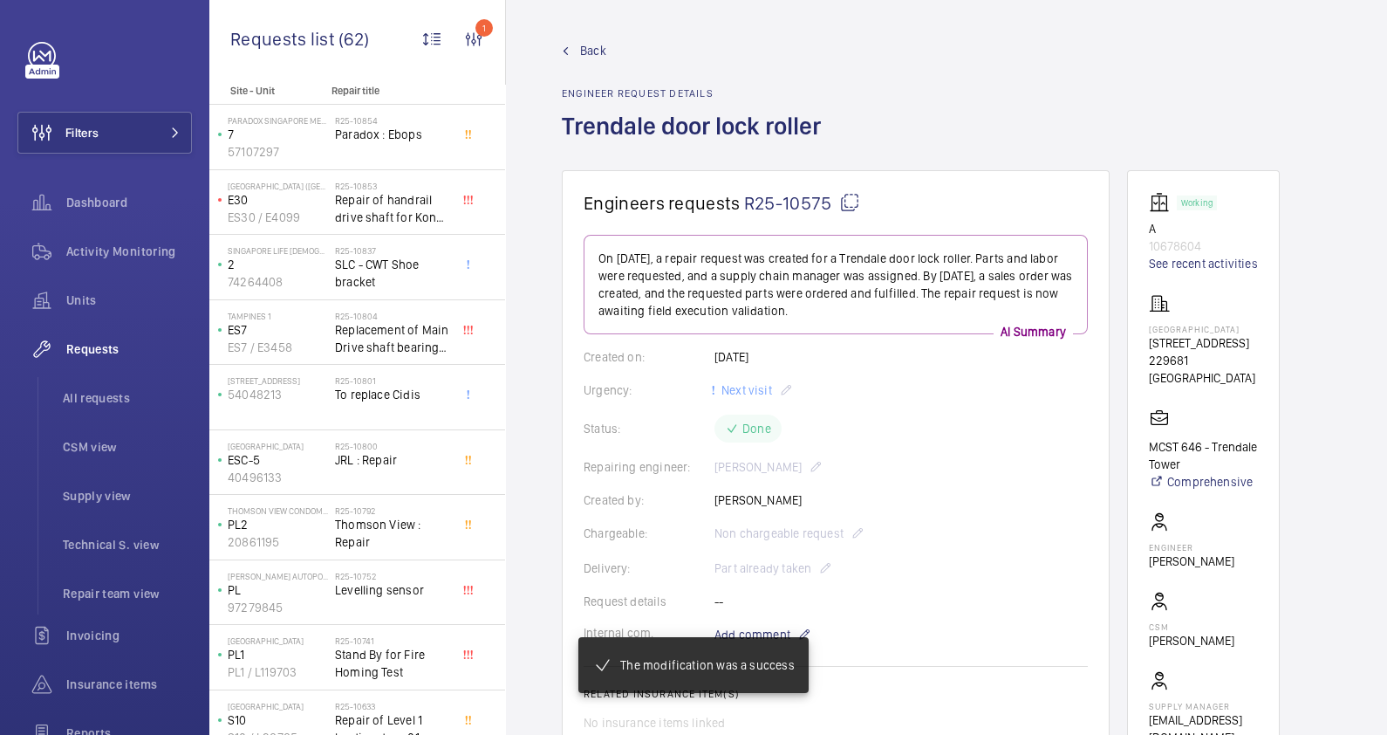
click at [580, 48] on span "Back" at bounding box center [593, 50] width 26 height 17
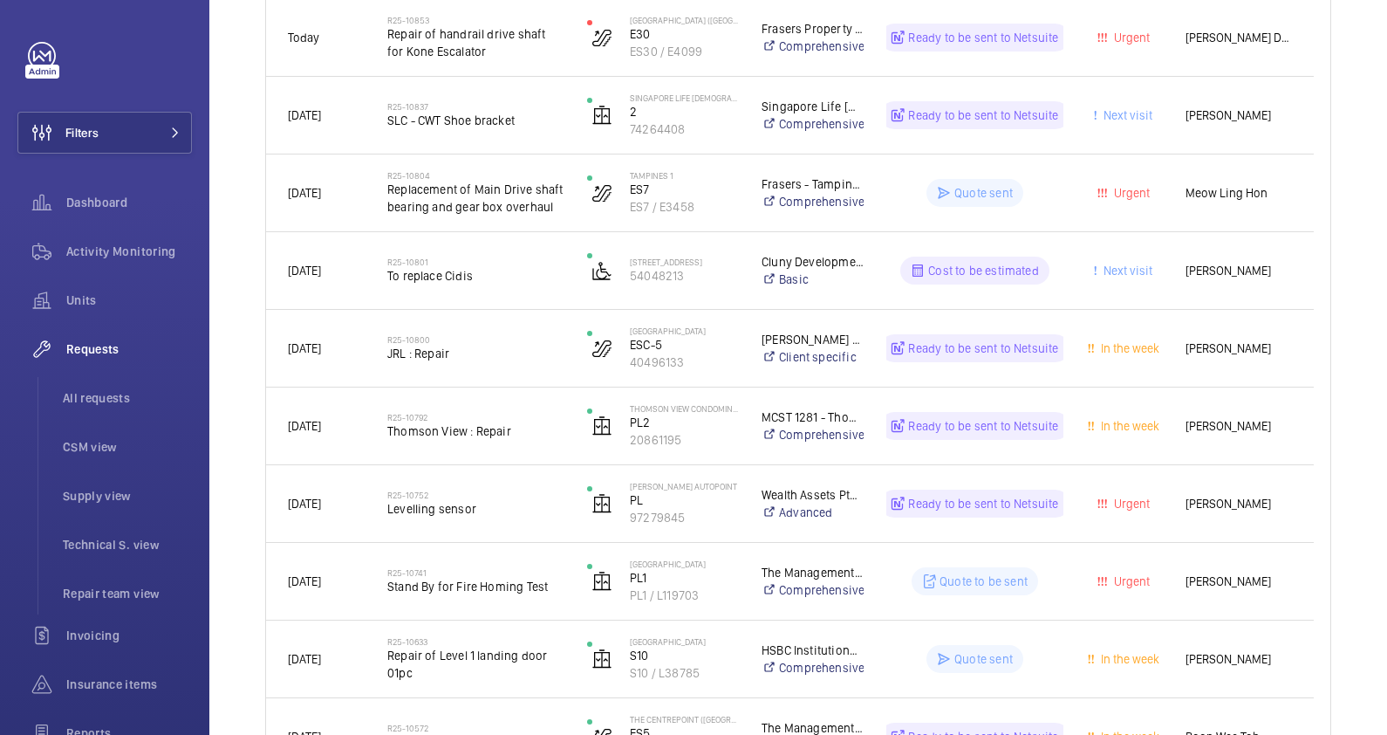
scroll to position [435, 0]
